Goal: Register for event/course

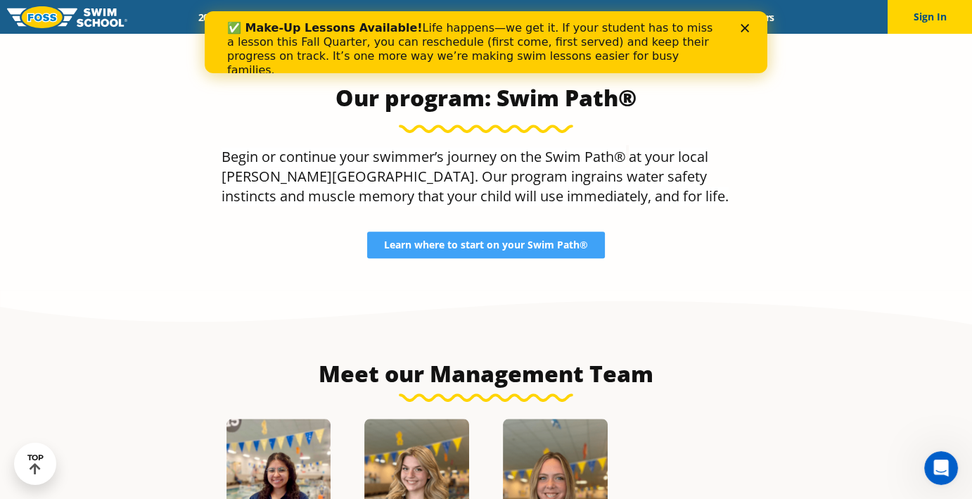
scroll to position [1478, 0]
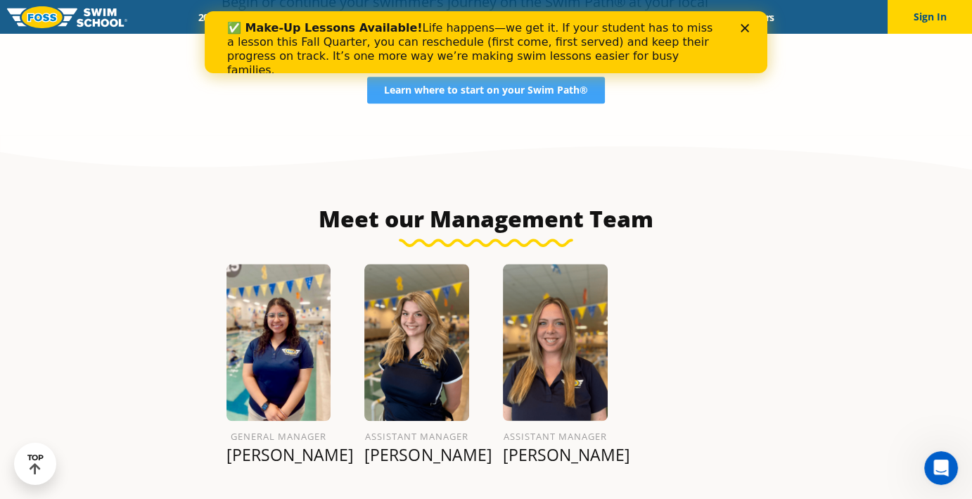
click at [746, 27] on polygon "Close" at bounding box center [745, 28] width 8 height 8
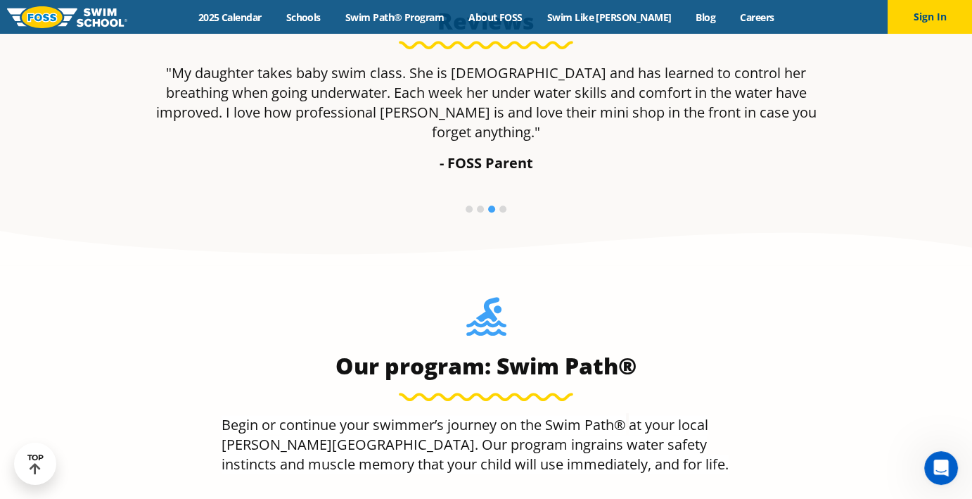
scroll to position [945, 0]
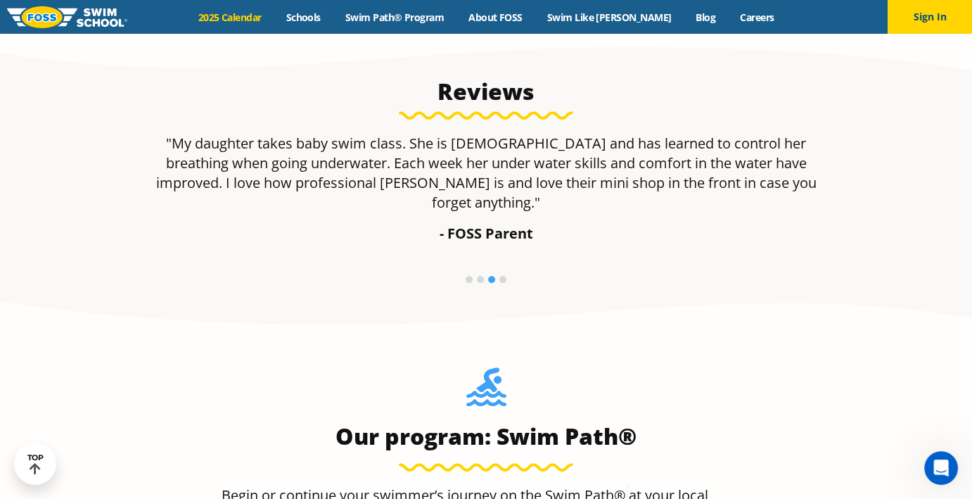
click at [251, 19] on link "2025 Calendar" at bounding box center [230, 17] width 88 height 13
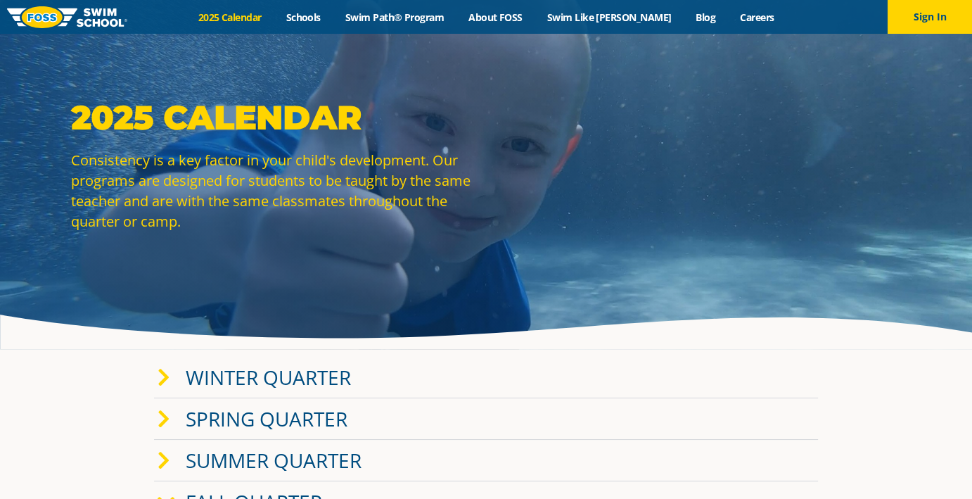
click at [178, 378] on span at bounding box center [172, 377] width 28 height 20
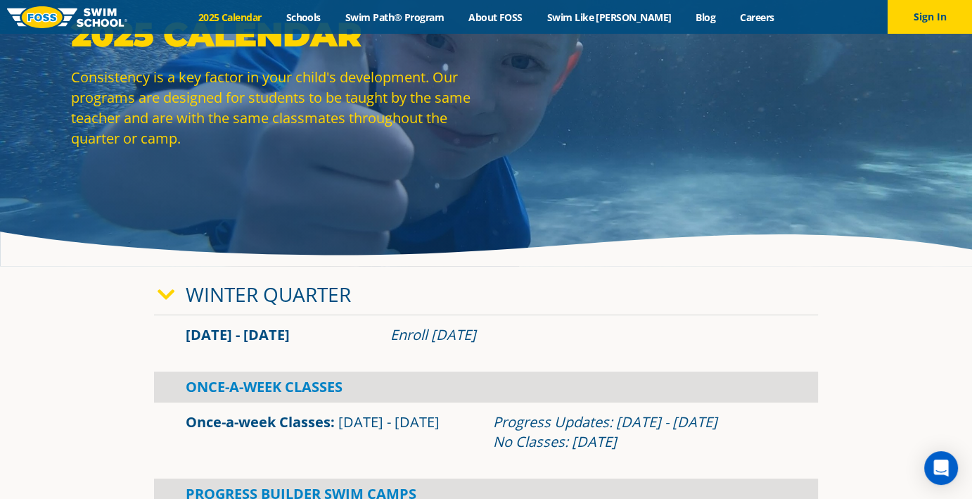
scroll to position [211, 0]
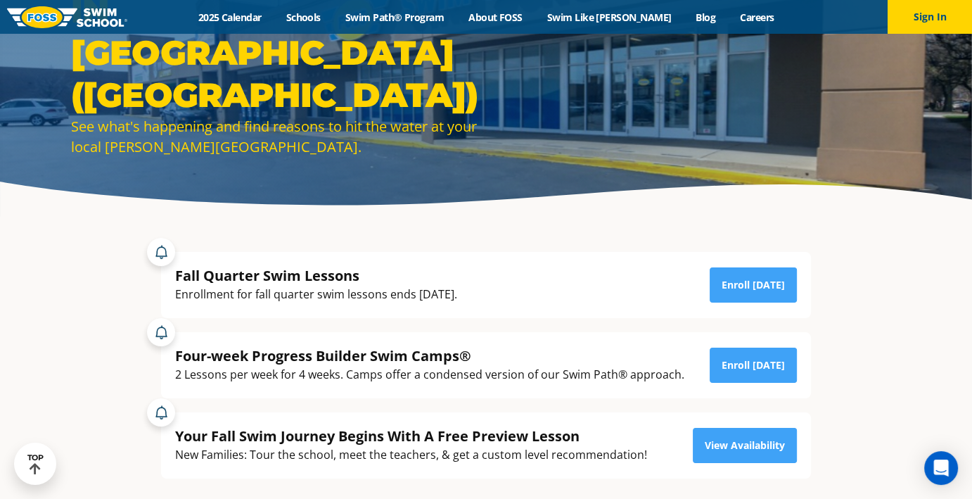
scroll to position [101, 0]
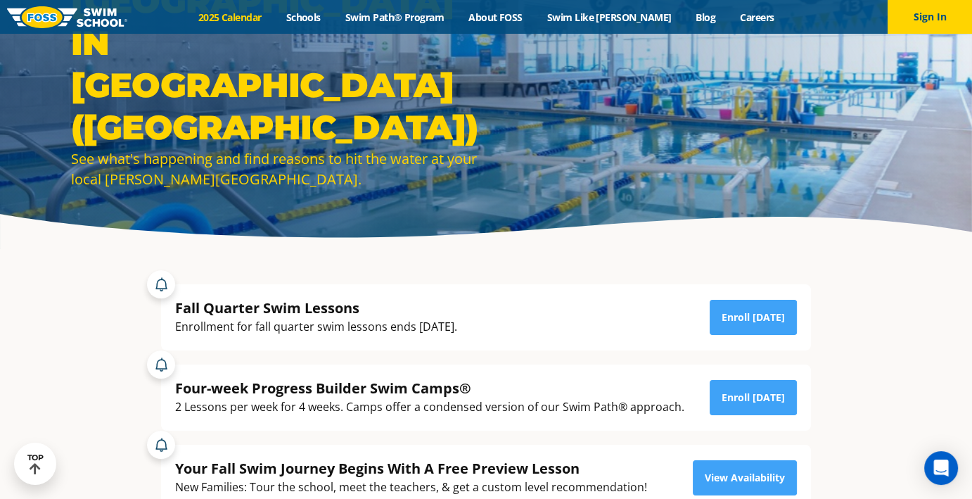
click at [248, 15] on link "2025 Calendar" at bounding box center [230, 17] width 88 height 13
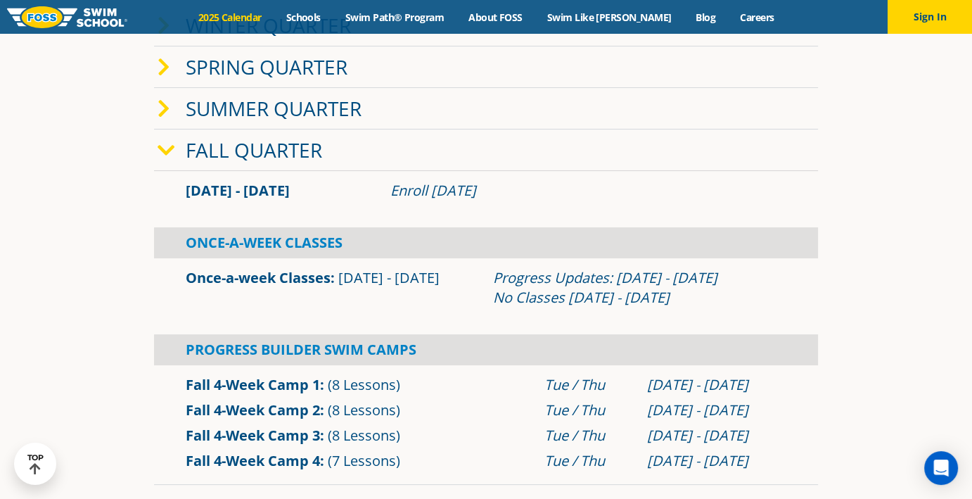
scroll to position [281, 0]
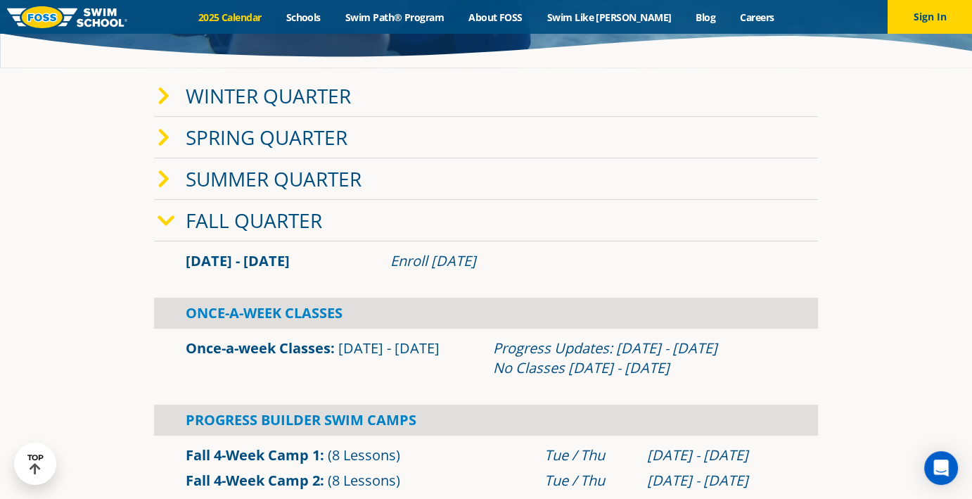
click at [254, 338] on link "Once-a-week Classes" at bounding box center [258, 347] width 145 height 19
